Goal: Register for event/course

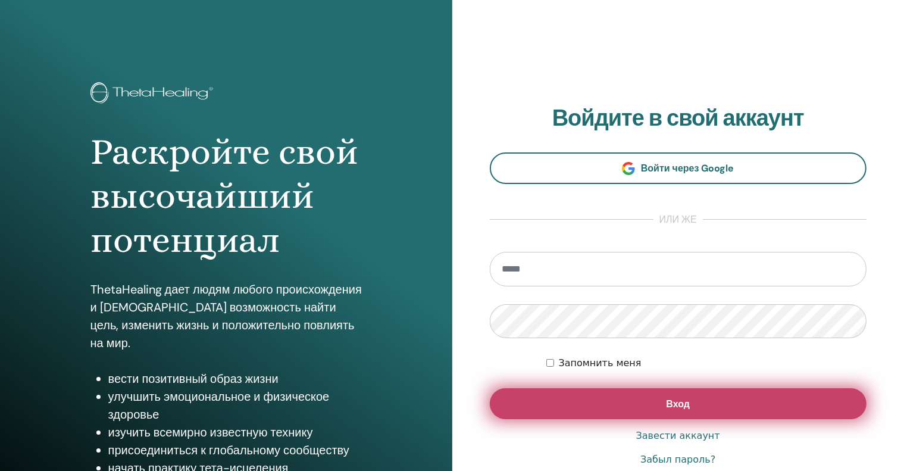
type input "**********"
click at [622, 396] on button "Вход" at bounding box center [678, 403] width 377 height 31
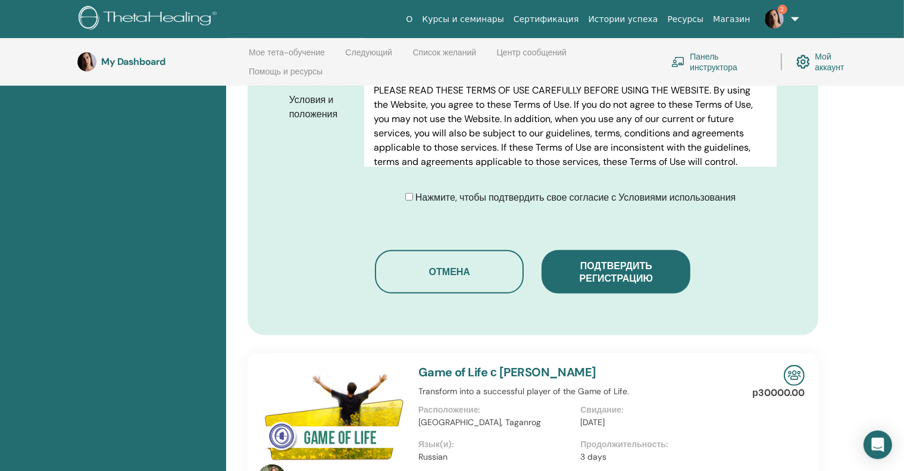
scroll to position [646, 0]
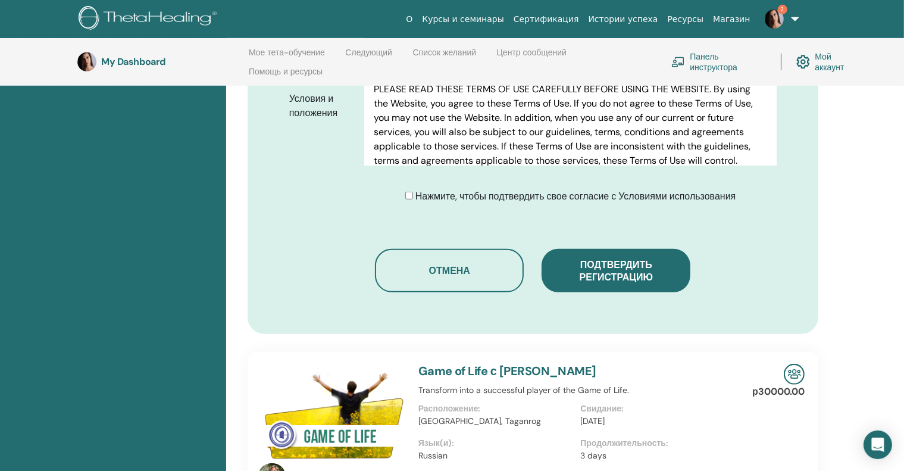
click at [459, 189] on div "Нажмите, чтобы подтвердить свое согласие с Условиями использования" at bounding box center [570, 196] width 331 height 14
click at [420, 190] on span "Нажмите, чтобы подтвердить свое согласие с Условиями использования" at bounding box center [575, 196] width 321 height 12
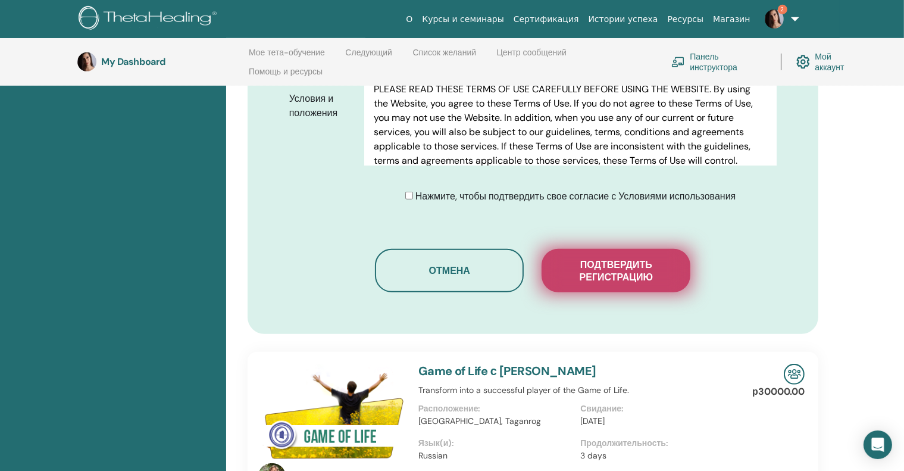
click at [606, 258] on span "Подтвердить регистрацию" at bounding box center [616, 270] width 119 height 25
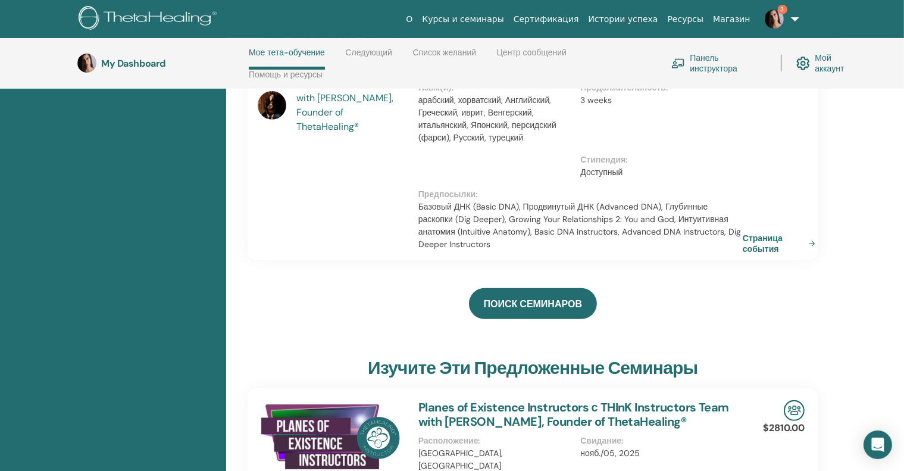
scroll to position [468, 0]
click at [791, 232] on link "Страница события" at bounding box center [783, 242] width 77 height 21
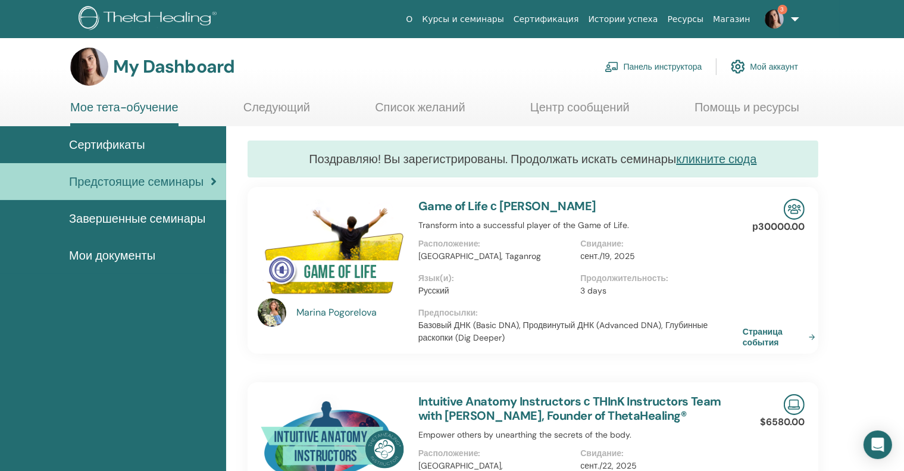
scroll to position [5, 0]
